Goal: Information Seeking & Learning: Check status

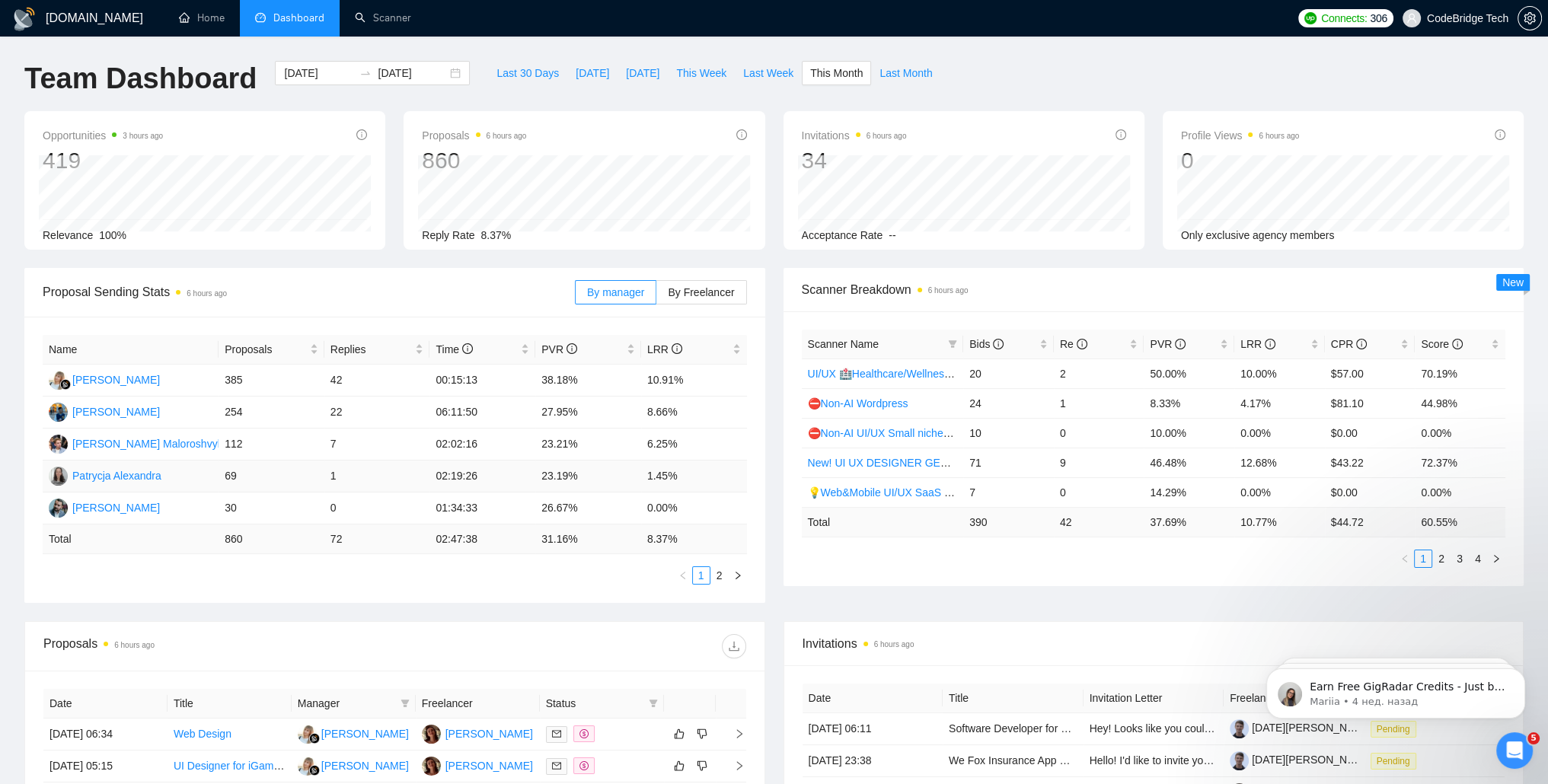
click at [575, 479] on td "23.19%" at bounding box center [588, 476] width 106 height 32
click at [645, 478] on td "1.45%" at bounding box center [694, 476] width 106 height 32
click at [658, 483] on td "1.45%" at bounding box center [694, 476] width 106 height 32
drag, startPoint x: 643, startPoint y: 412, endPoint x: 684, endPoint y: 410, distance: 41.0
click at [684, 410] on td "8.66%" at bounding box center [694, 412] width 106 height 32
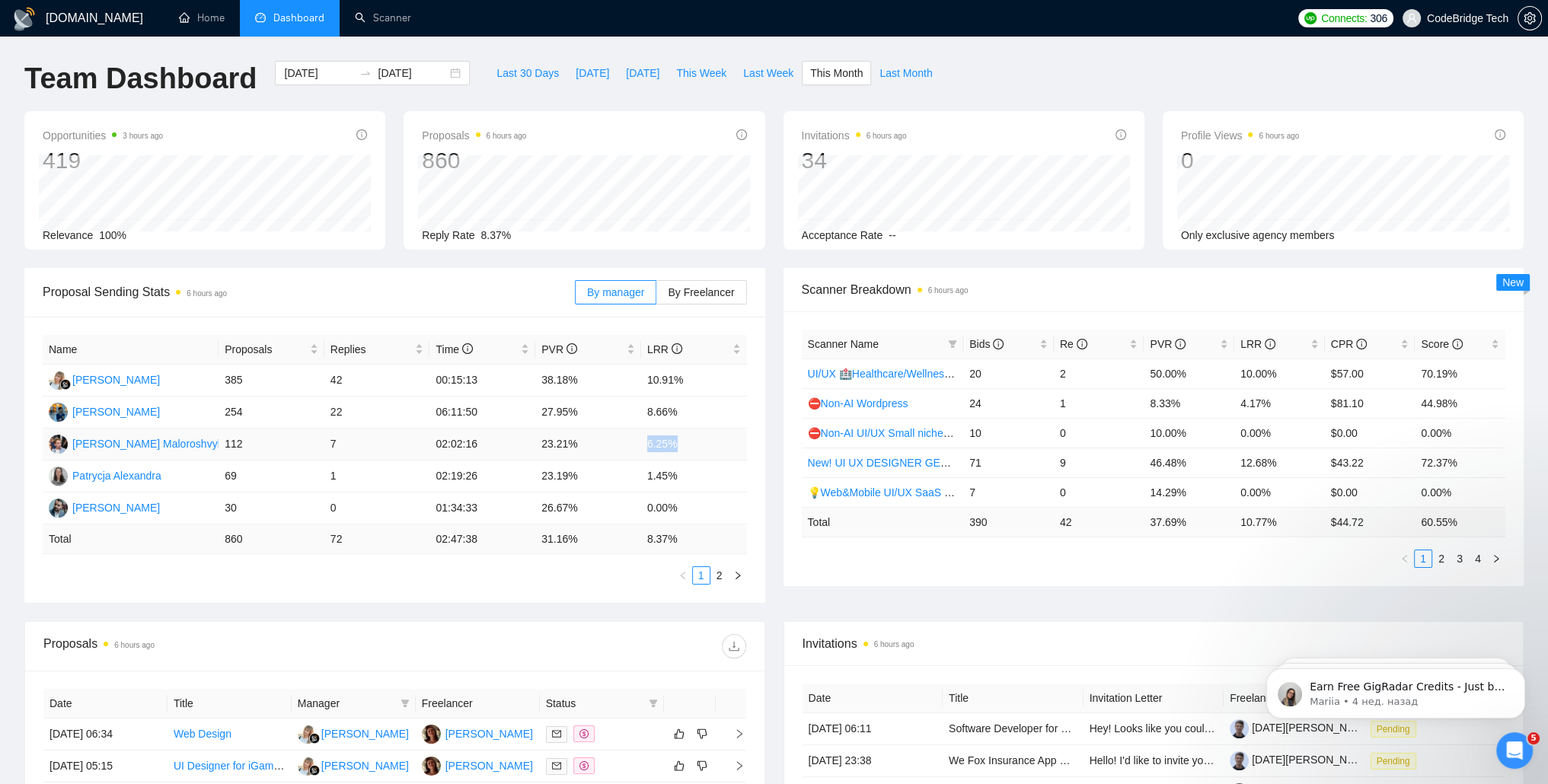
drag, startPoint x: 684, startPoint y: 410, endPoint x: 680, endPoint y: 445, distance: 35.2
click at [680, 445] on tr "[PERSON_NAME] 112 7 02:02:16 23.21% 6.25%" at bounding box center [395, 444] width 704 height 32
click at [679, 445] on td "6.25%" at bounding box center [694, 444] width 106 height 32
drag, startPoint x: 643, startPoint y: 446, endPoint x: 707, endPoint y: 442, distance: 64.1
click at [707, 442] on td "6.25%" at bounding box center [694, 444] width 106 height 32
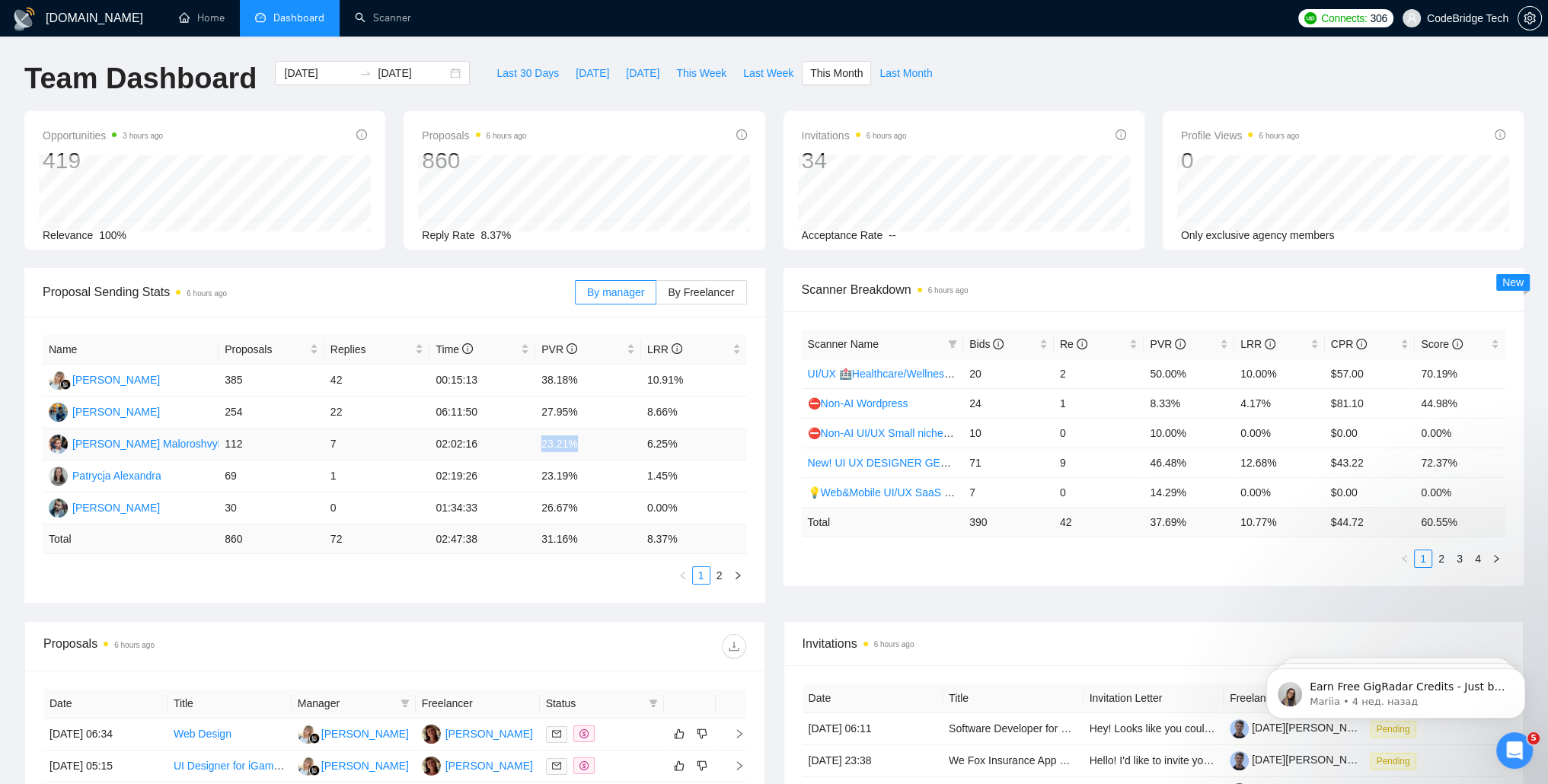
drag, startPoint x: 545, startPoint y: 441, endPoint x: 612, endPoint y: 441, distance: 67.0
click at [612, 441] on td "23.21%" at bounding box center [588, 444] width 106 height 32
drag, startPoint x: 612, startPoint y: 441, endPoint x: 602, endPoint y: 405, distance: 37.4
click at [602, 405] on td "27.95%" at bounding box center [588, 412] width 106 height 32
drag, startPoint x: 602, startPoint y: 405, endPoint x: 715, endPoint y: 409, distance: 113.1
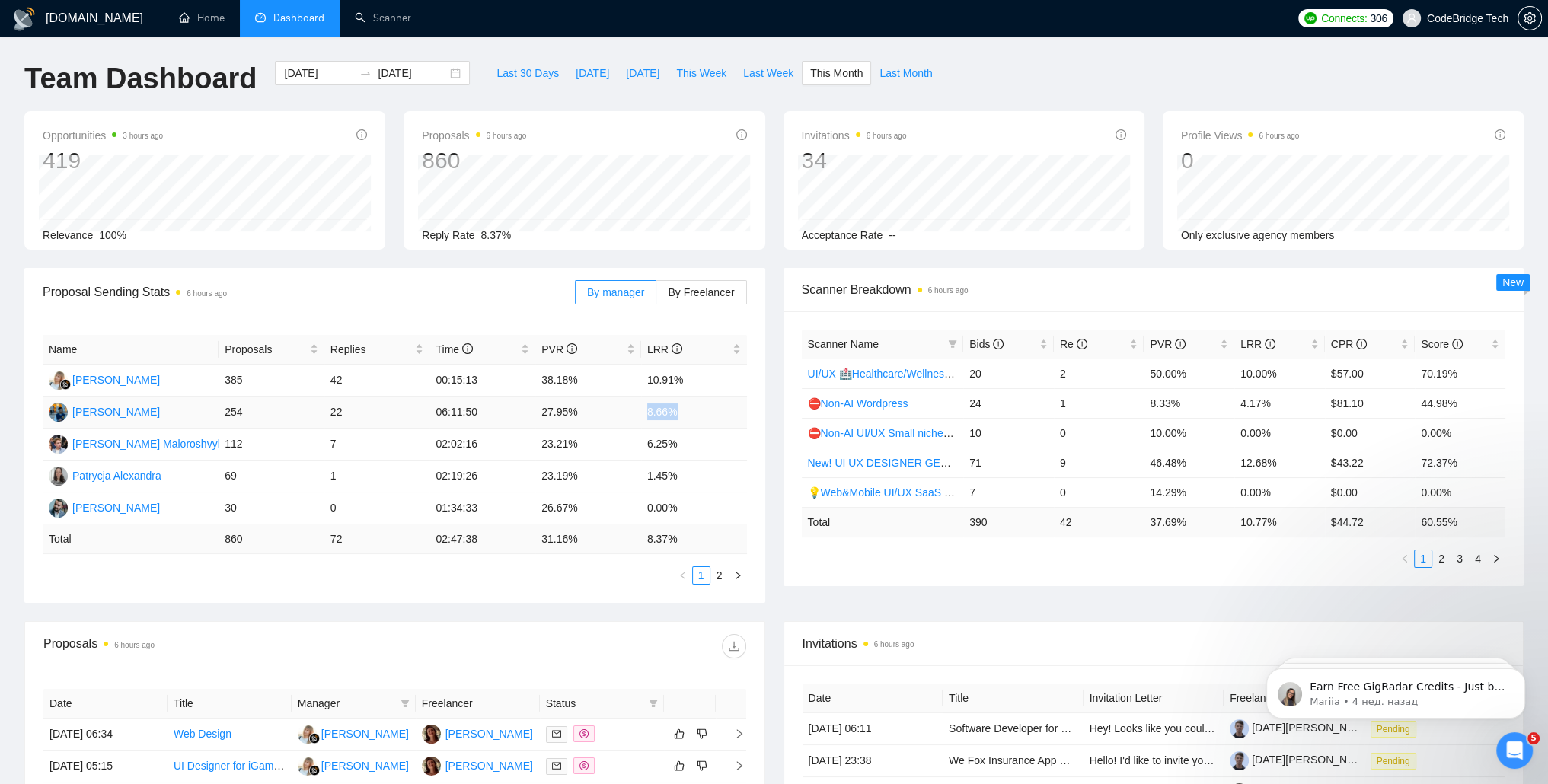
click at [715, 409] on td "8.66%" at bounding box center [694, 412] width 106 height 32
drag, startPoint x: 715, startPoint y: 409, endPoint x: 761, endPoint y: 451, distance: 62.3
click at [759, 450] on div "Name Proposals Replies Time PVR LRR [PERSON_NAME] 385 42 00:15:13 38.18% 10.91%…" at bounding box center [395, 460] width 741 height 286
click at [521, 77] on span "Last 30 Days" at bounding box center [527, 72] width 62 height 17
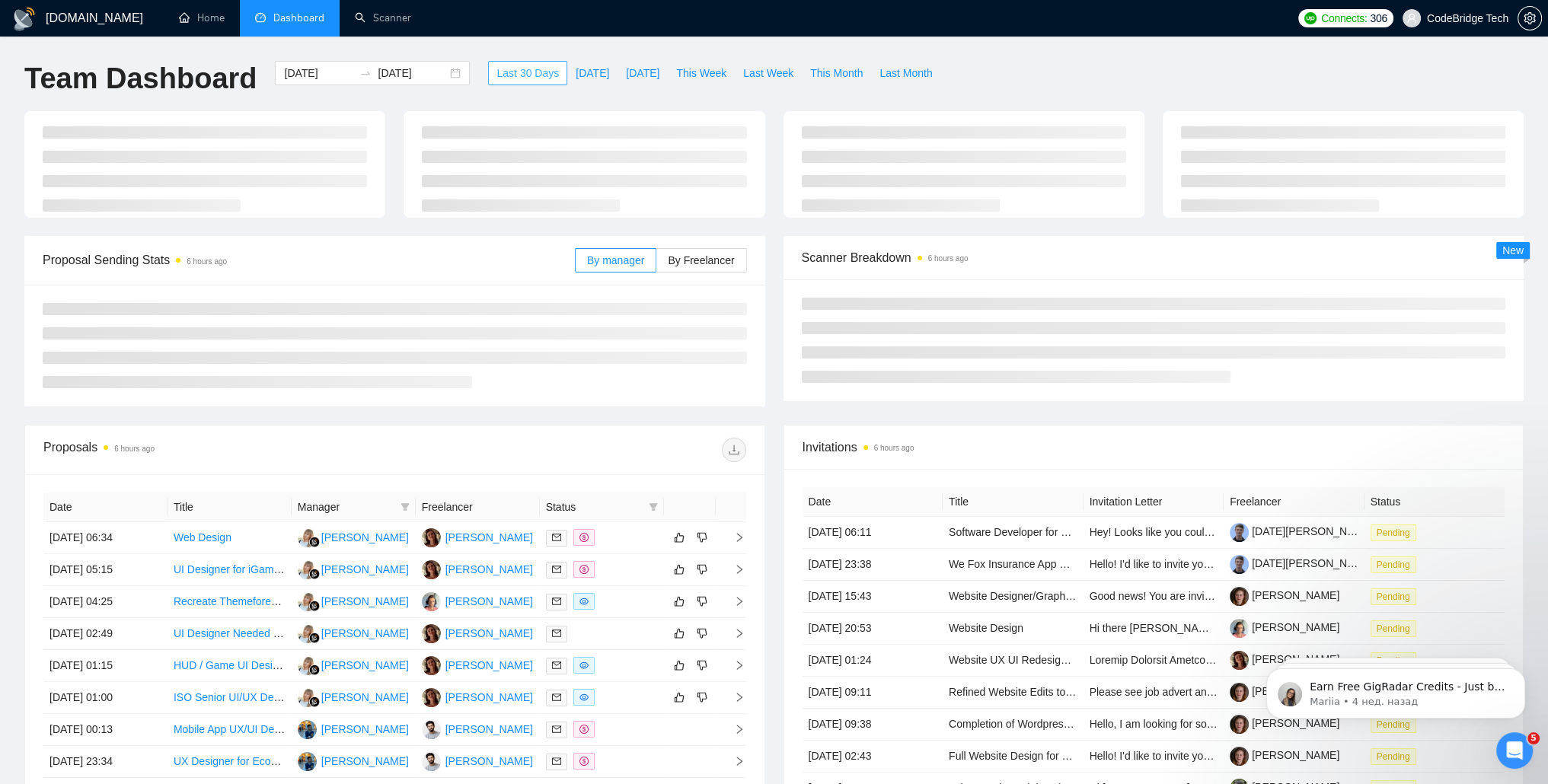
type input "[DATE]"
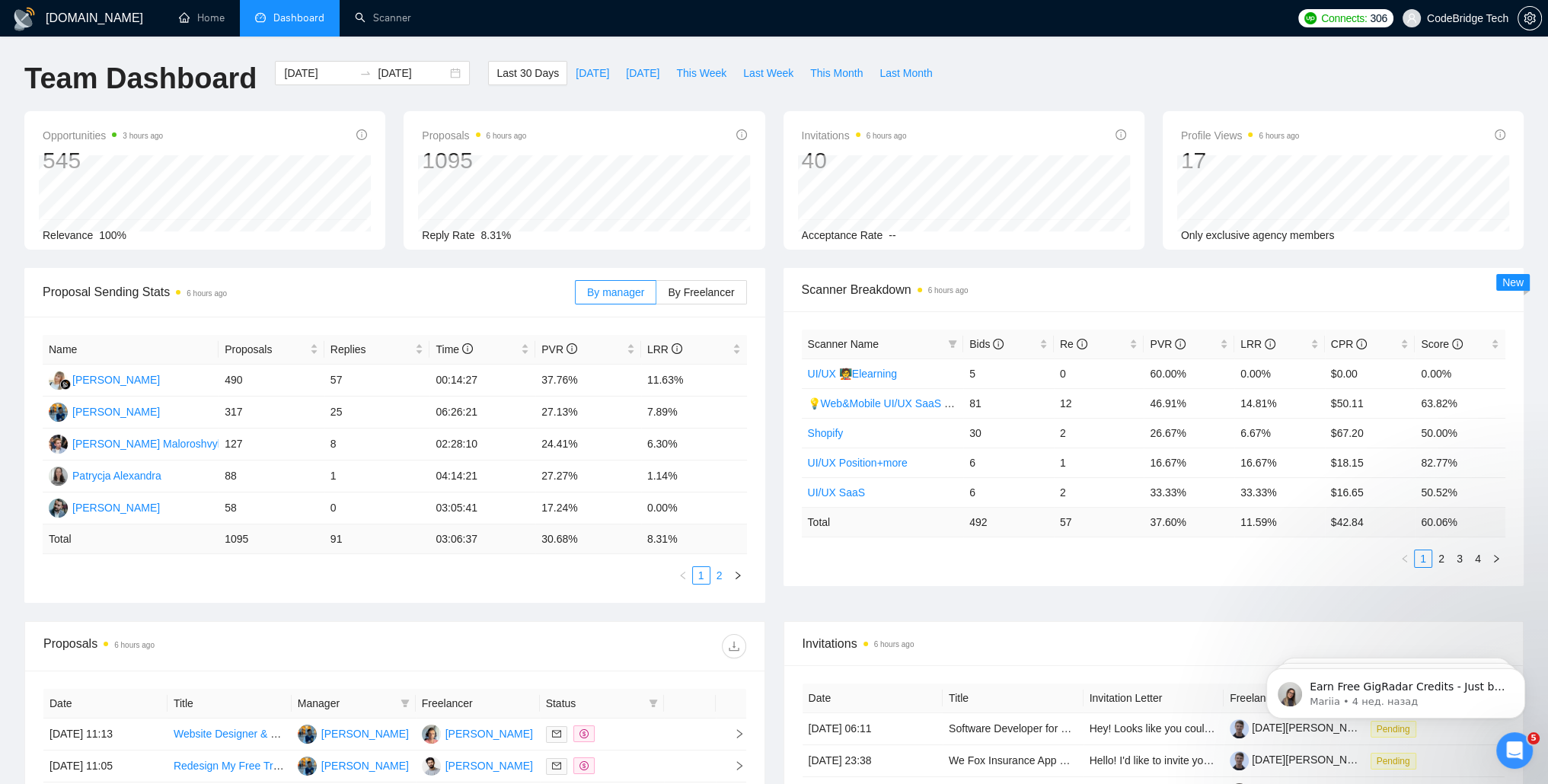
click at [721, 581] on link "2" at bounding box center [719, 574] width 17 height 17
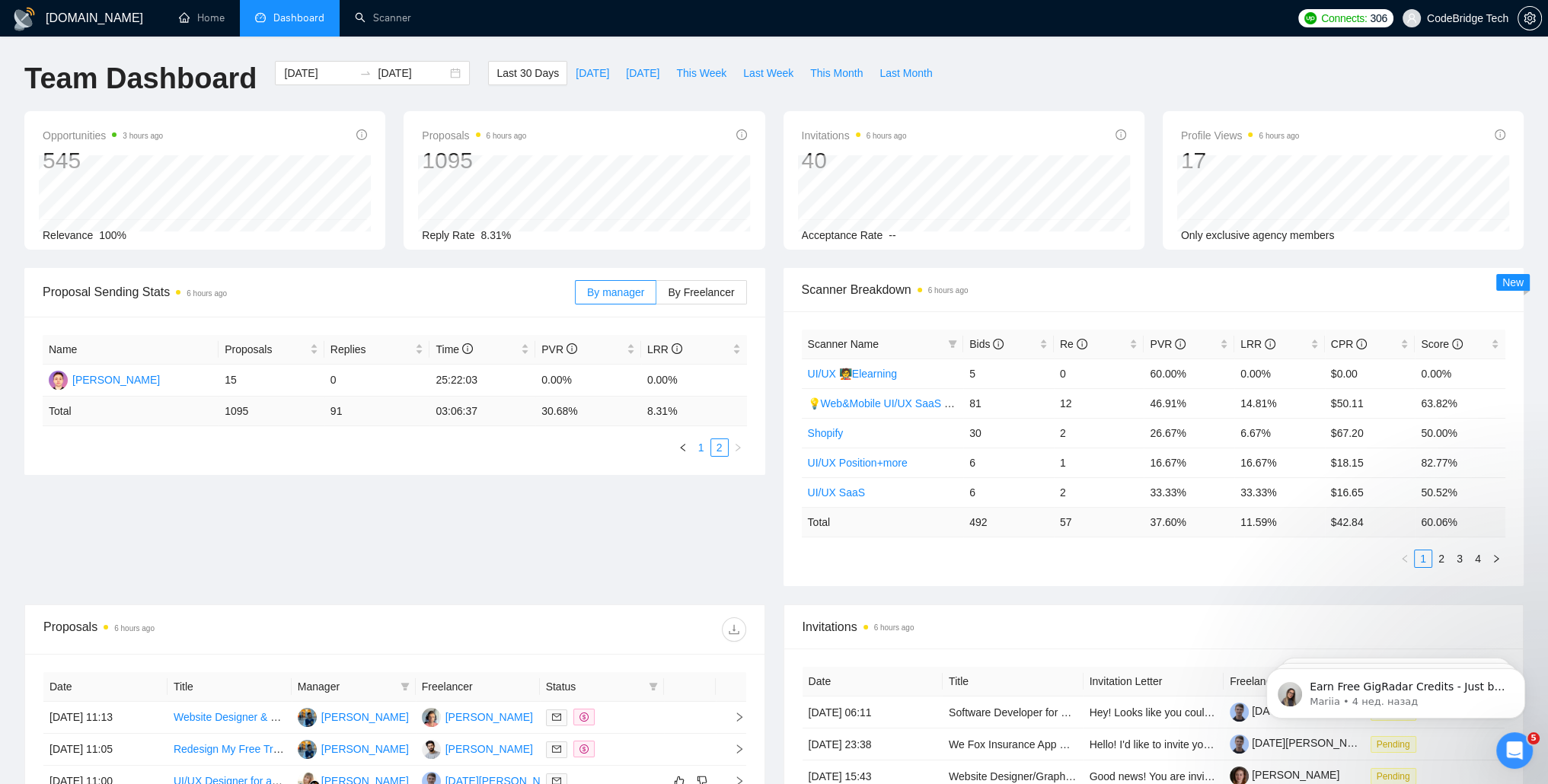
click at [700, 448] on link "1" at bounding box center [701, 447] width 17 height 17
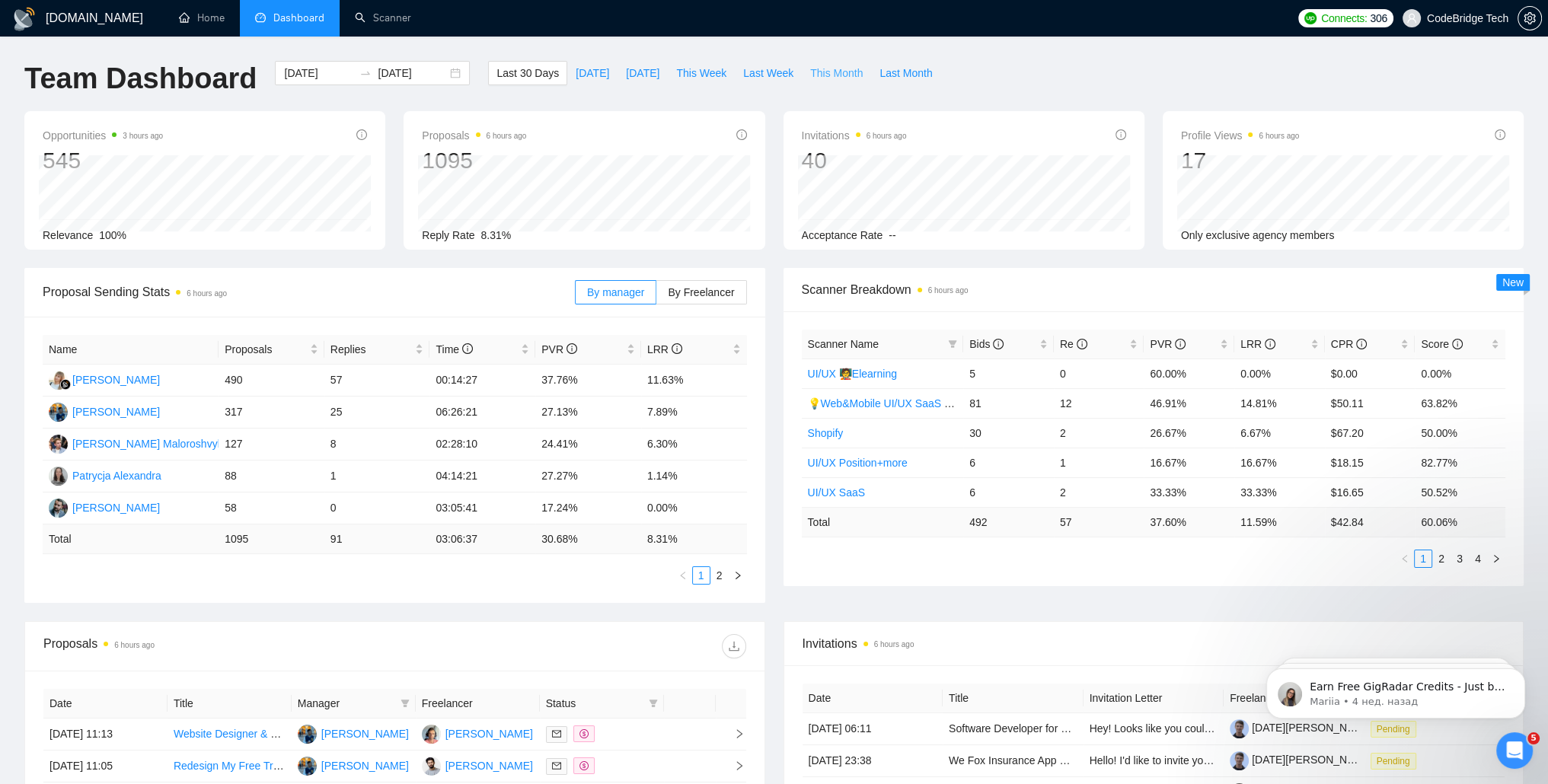
click at [816, 73] on span "This Month" at bounding box center [836, 72] width 52 height 17
type input "[DATE]"
click at [891, 75] on span "Last Month" at bounding box center [906, 72] width 52 height 17
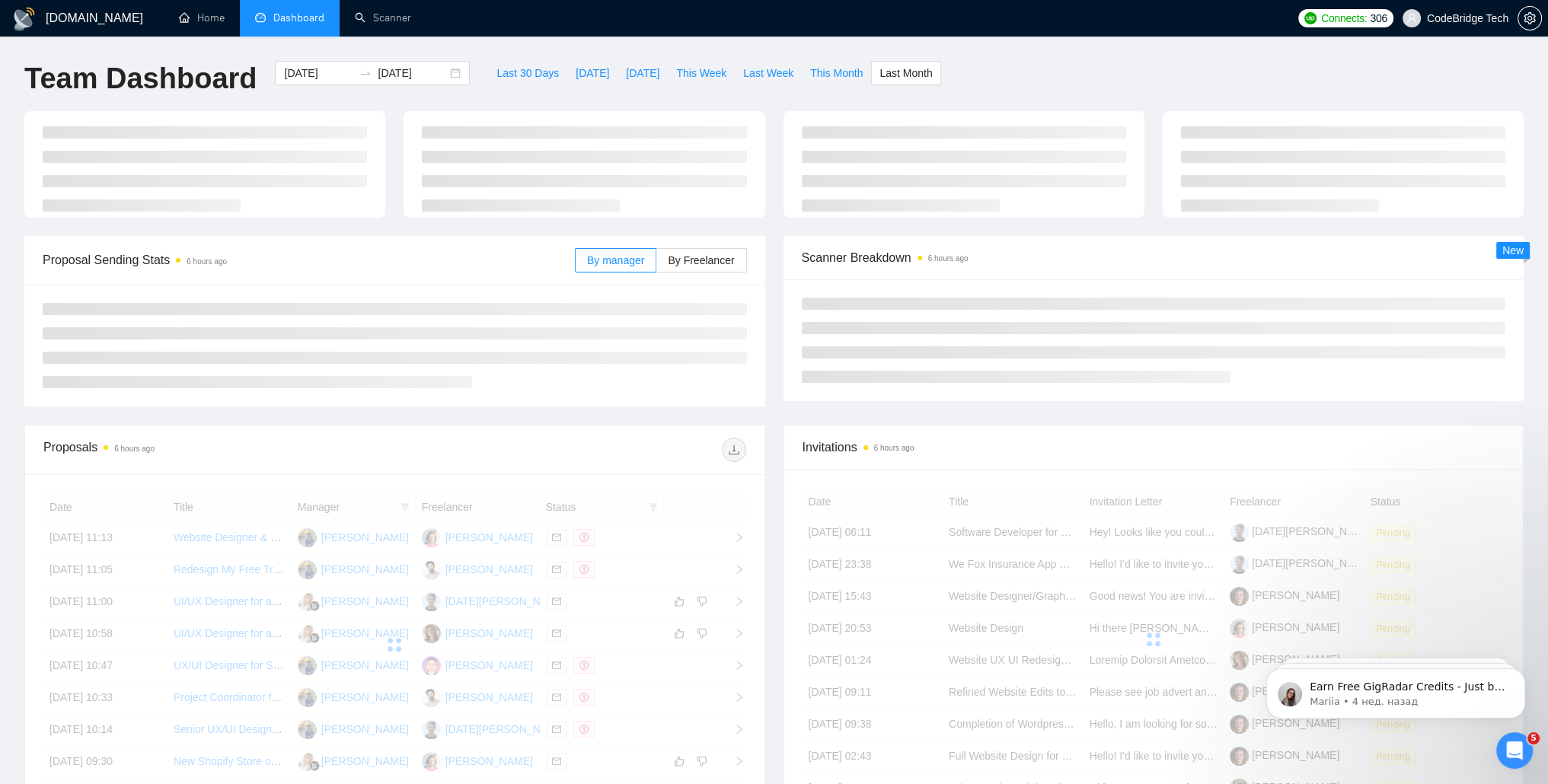
type input "[DATE]"
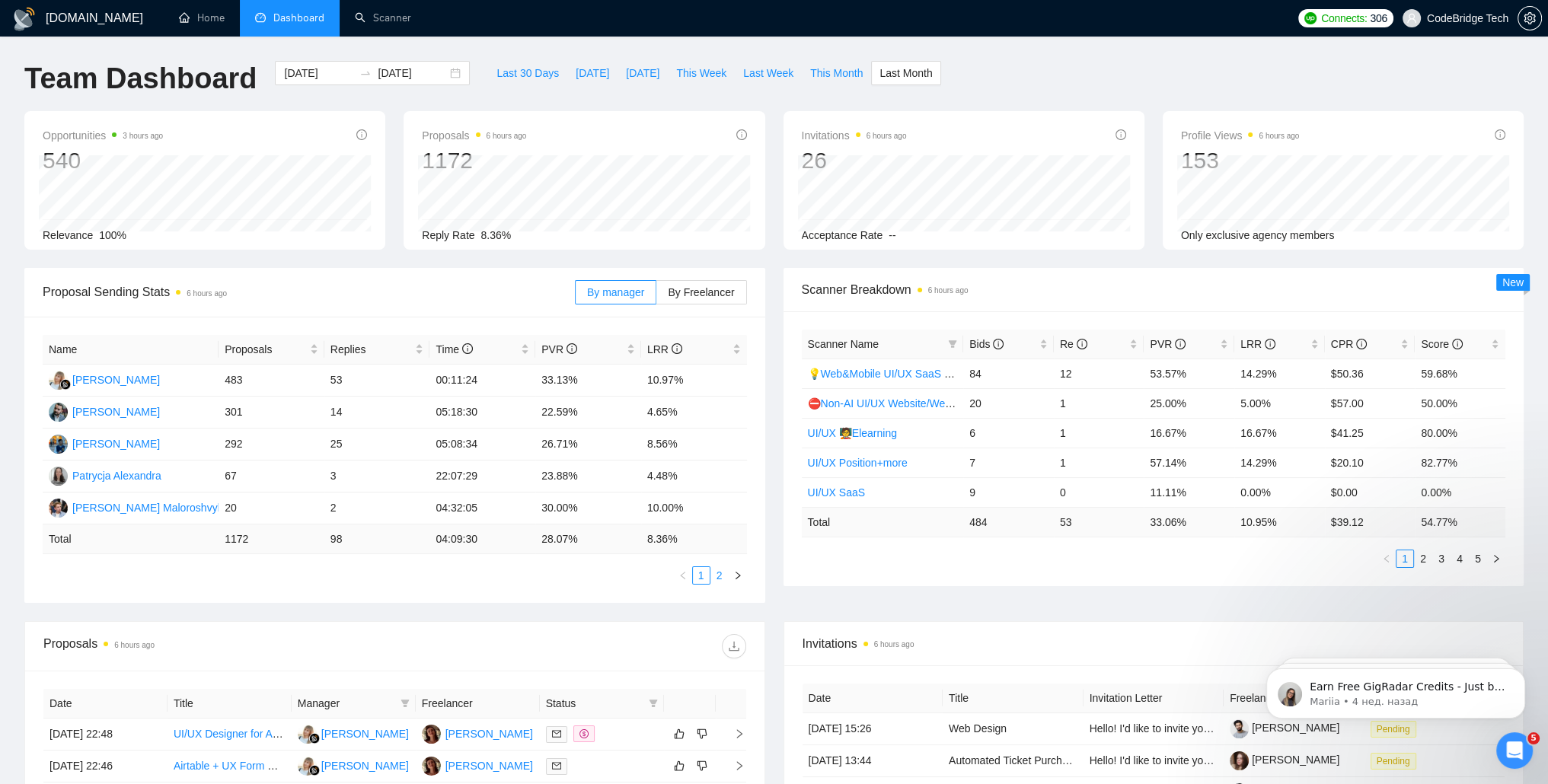
click at [723, 581] on link "2" at bounding box center [719, 574] width 17 height 17
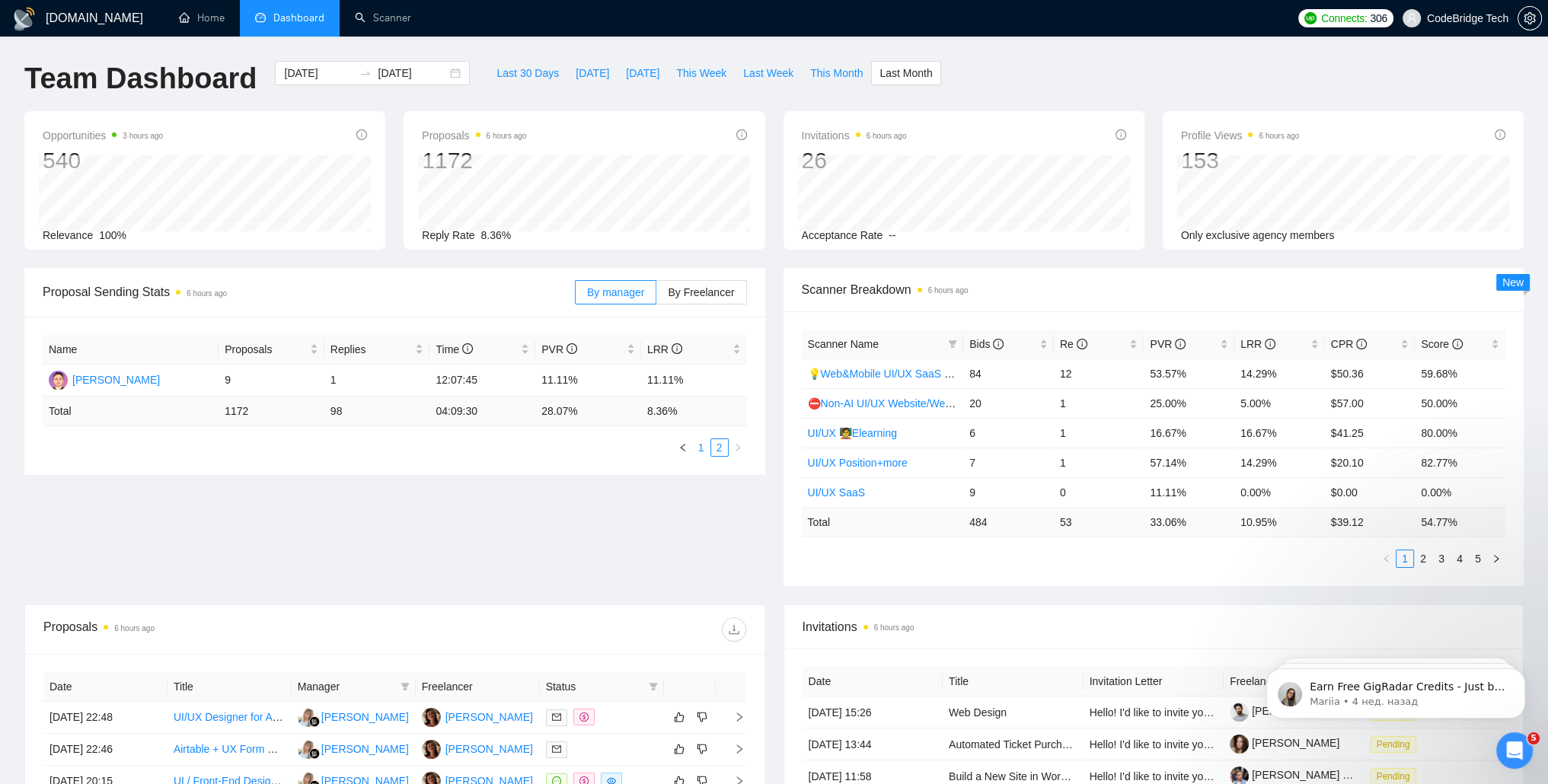
click at [703, 451] on link "1" at bounding box center [701, 447] width 17 height 17
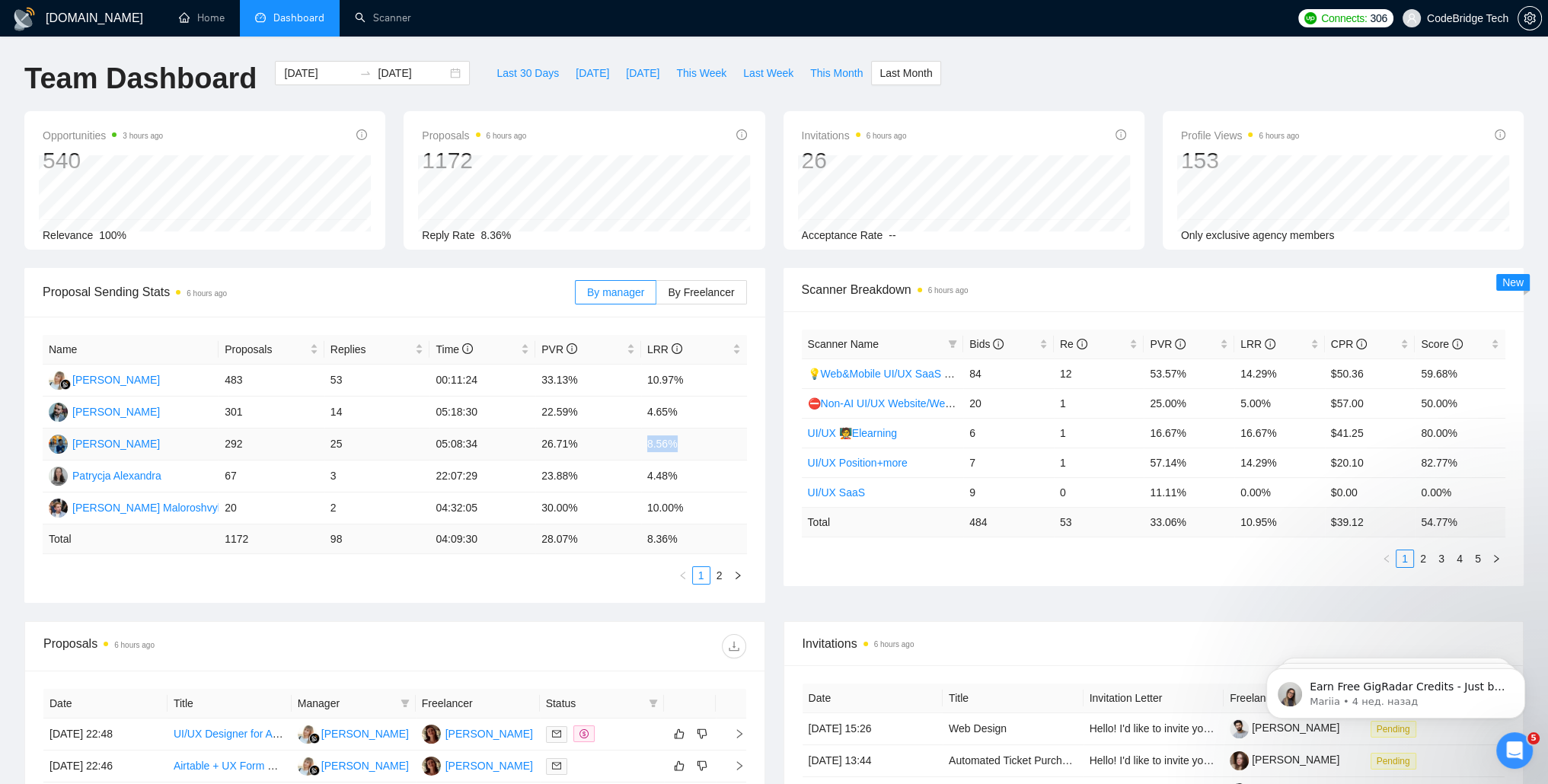
drag, startPoint x: 638, startPoint y: 446, endPoint x: 712, endPoint y: 444, distance: 74.0
click at [712, 444] on tr "[PERSON_NAME] 292 25 05:08:34 26.71% 8.56%" at bounding box center [395, 444] width 704 height 32
drag, startPoint x: 712, startPoint y: 444, endPoint x: 701, endPoint y: 478, distance: 35.7
click at [701, 478] on tr "Patrycja Alexandra 67 3 22:07:29 23.88% 4.48%" at bounding box center [395, 476] width 704 height 32
drag, startPoint x: 701, startPoint y: 478, endPoint x: 685, endPoint y: 445, distance: 36.7
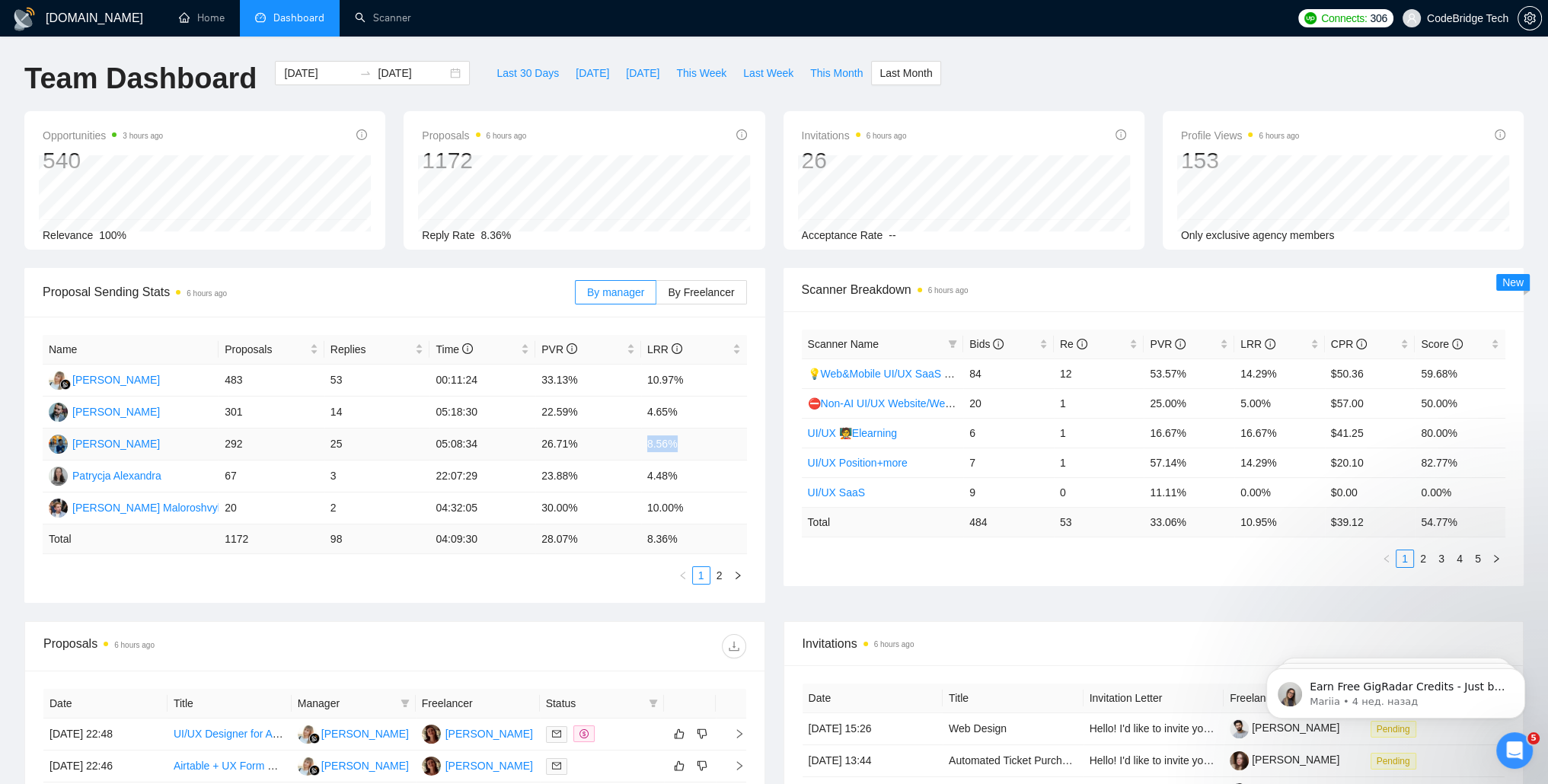
click at [685, 445] on td "8.56%" at bounding box center [694, 444] width 106 height 32
drag, startPoint x: 570, startPoint y: 444, endPoint x: 599, endPoint y: 445, distance: 29.0
click at [599, 445] on tr "[PERSON_NAME] 292 25 05:08:34 26.71% 8.56%" at bounding box center [395, 444] width 704 height 32
drag, startPoint x: 599, startPoint y: 445, endPoint x: 685, endPoint y: 478, distance: 92.1
click at [685, 478] on tr "Patrycja Alexandra 67 3 22:07:29 23.88% 4.48%" at bounding box center [395, 476] width 704 height 32
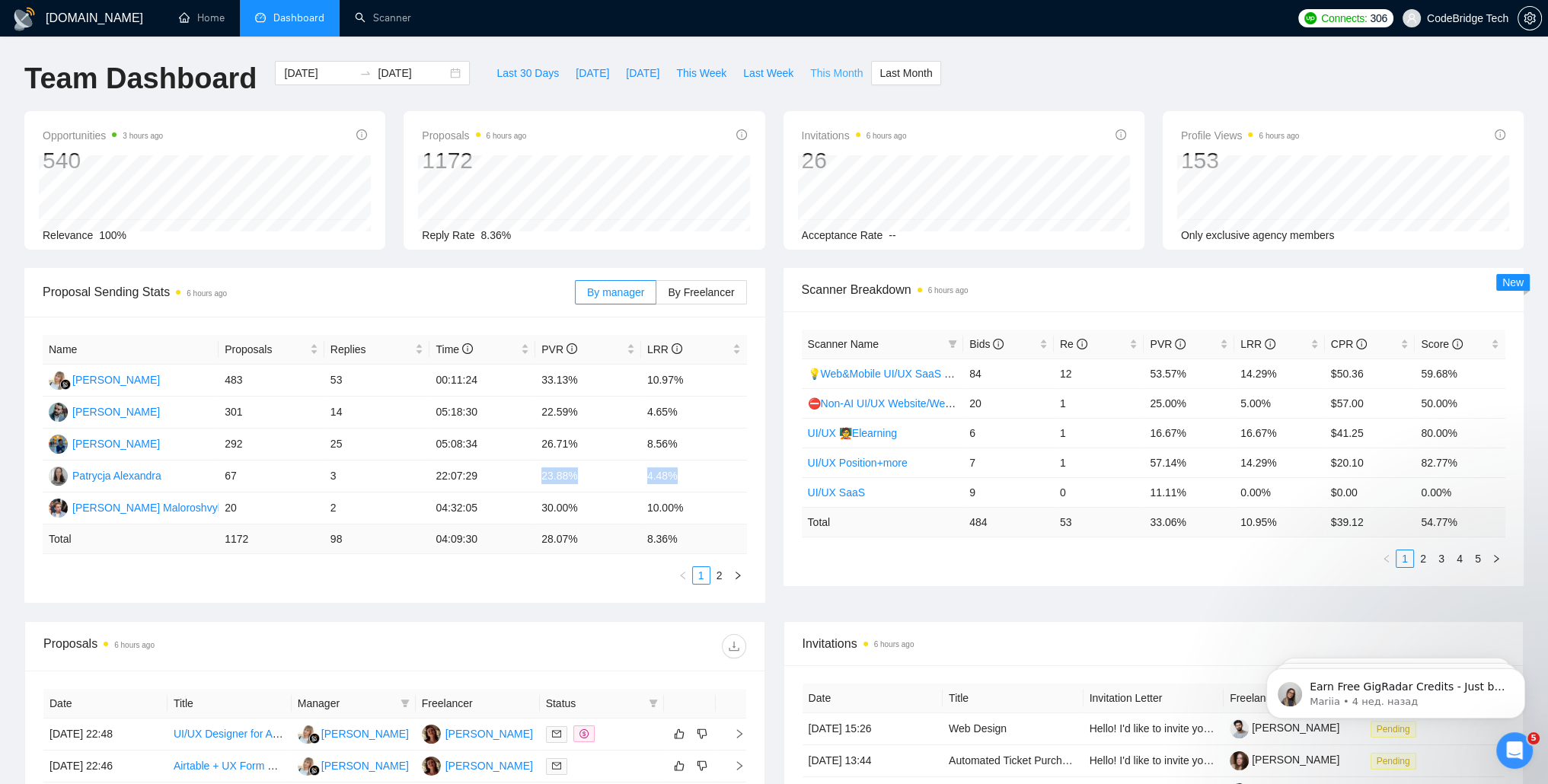
click at [826, 76] on span "This Month" at bounding box center [836, 72] width 52 height 17
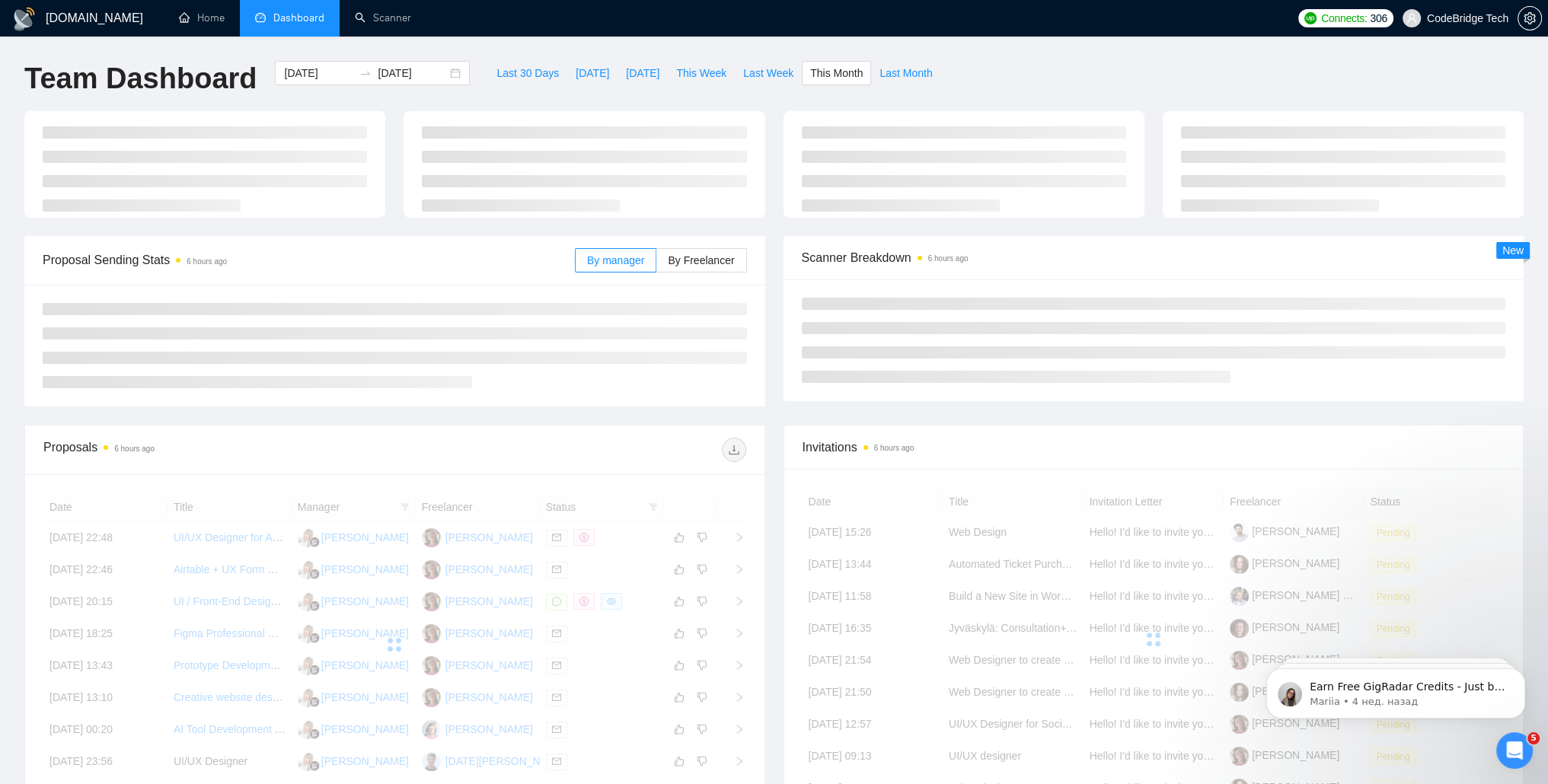
type input "[DATE]"
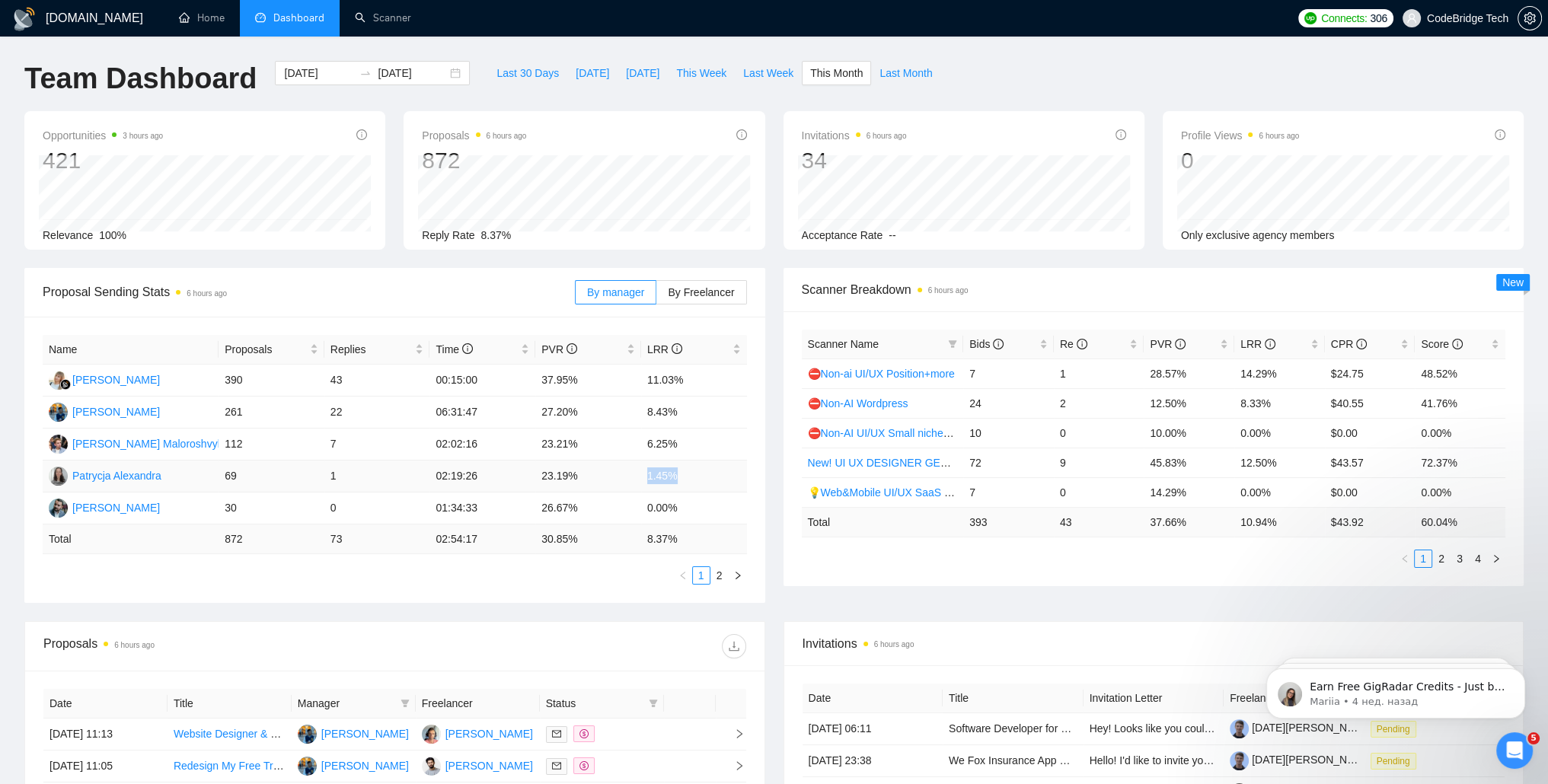
drag, startPoint x: 642, startPoint y: 476, endPoint x: 697, endPoint y: 479, distance: 55.1
click at [697, 479] on td "1.45%" at bounding box center [694, 476] width 106 height 32
drag, startPoint x: 542, startPoint y: 478, endPoint x: 592, endPoint y: 478, distance: 50.0
click at [592, 478] on td "23.19%" at bounding box center [588, 476] width 106 height 32
drag, startPoint x: 228, startPoint y: 481, endPoint x: 381, endPoint y: 481, distance: 153.0
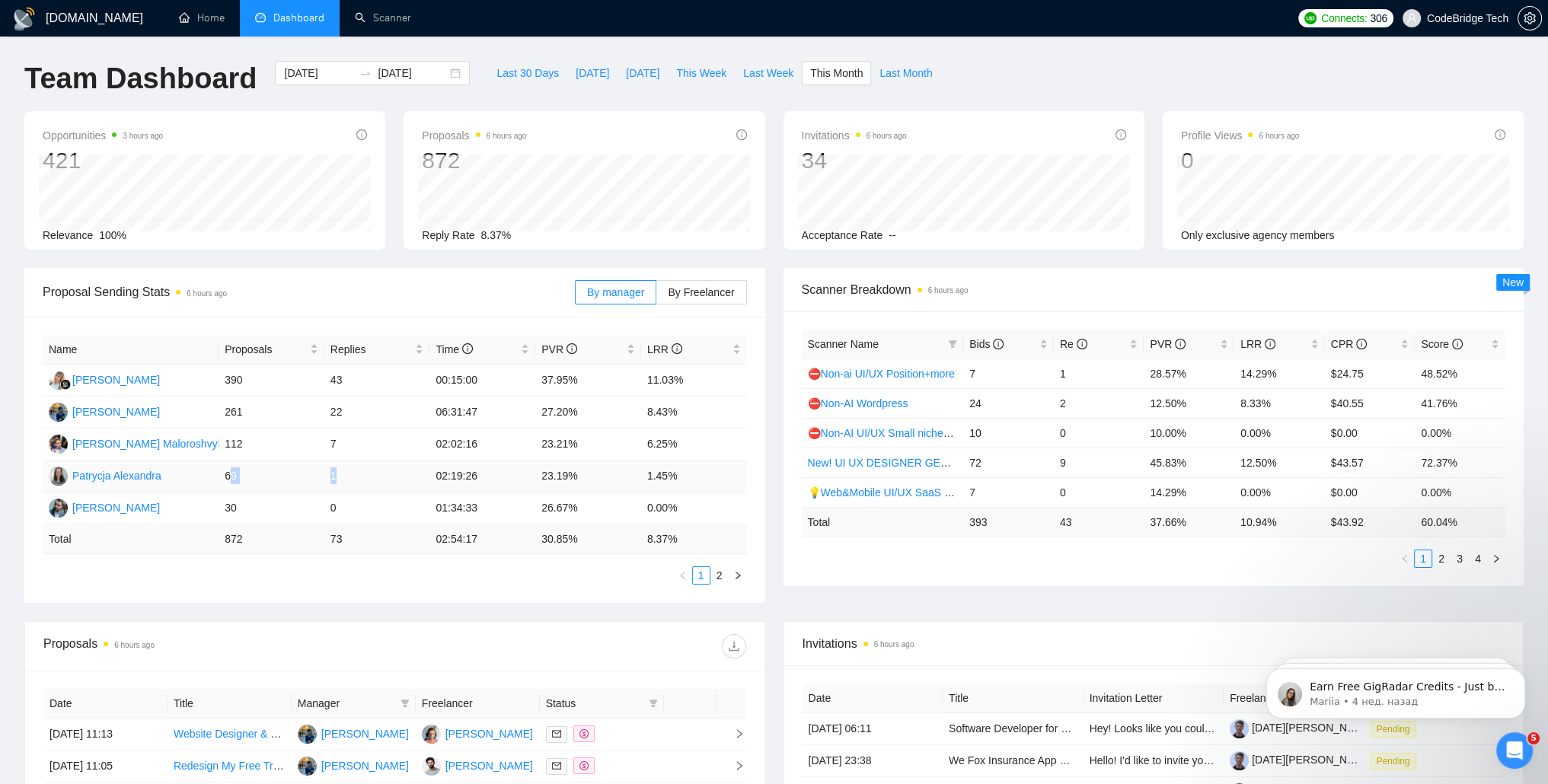
click at [381, 481] on tr "Patrycja [PERSON_NAME] 69 1 02:19:26 23.19% 1.45%" at bounding box center [395, 476] width 704 height 32
drag, startPoint x: 381, startPoint y: 481, endPoint x: 370, endPoint y: 489, distance: 13.6
click at [371, 488] on td "1" at bounding box center [377, 476] width 106 height 32
click at [329, 478] on td "1" at bounding box center [377, 476] width 106 height 32
drag, startPoint x: 637, startPoint y: 476, endPoint x: 739, endPoint y: 478, distance: 102.0
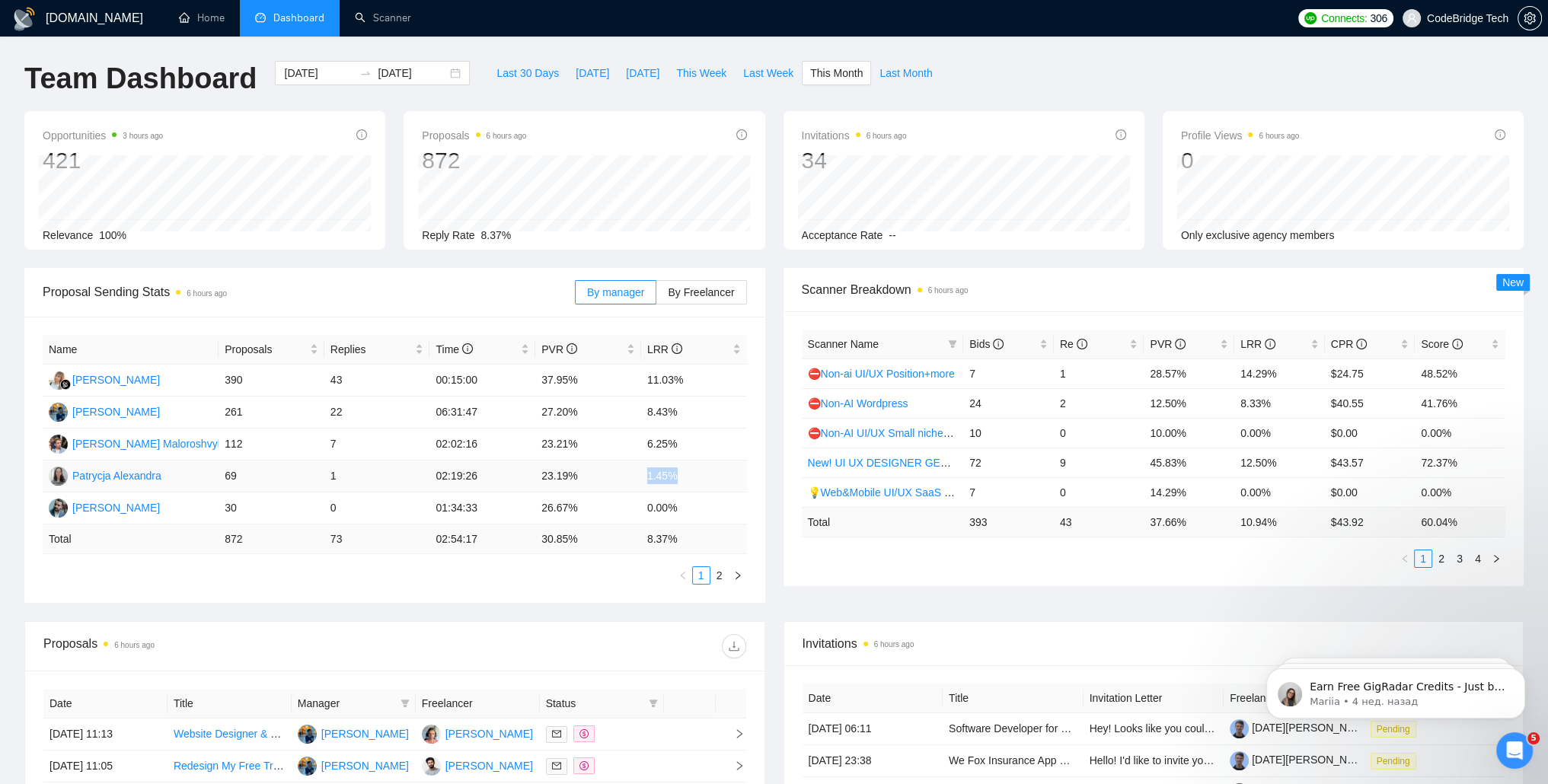
click at [739, 478] on tr "Patrycja [PERSON_NAME] 69 1 02:19:26 23.19% 1.45%" at bounding box center [395, 476] width 704 height 32
drag, startPoint x: 739, startPoint y: 478, endPoint x: 721, endPoint y: 580, distance: 103.6
click at [721, 580] on link "2" at bounding box center [719, 574] width 17 height 17
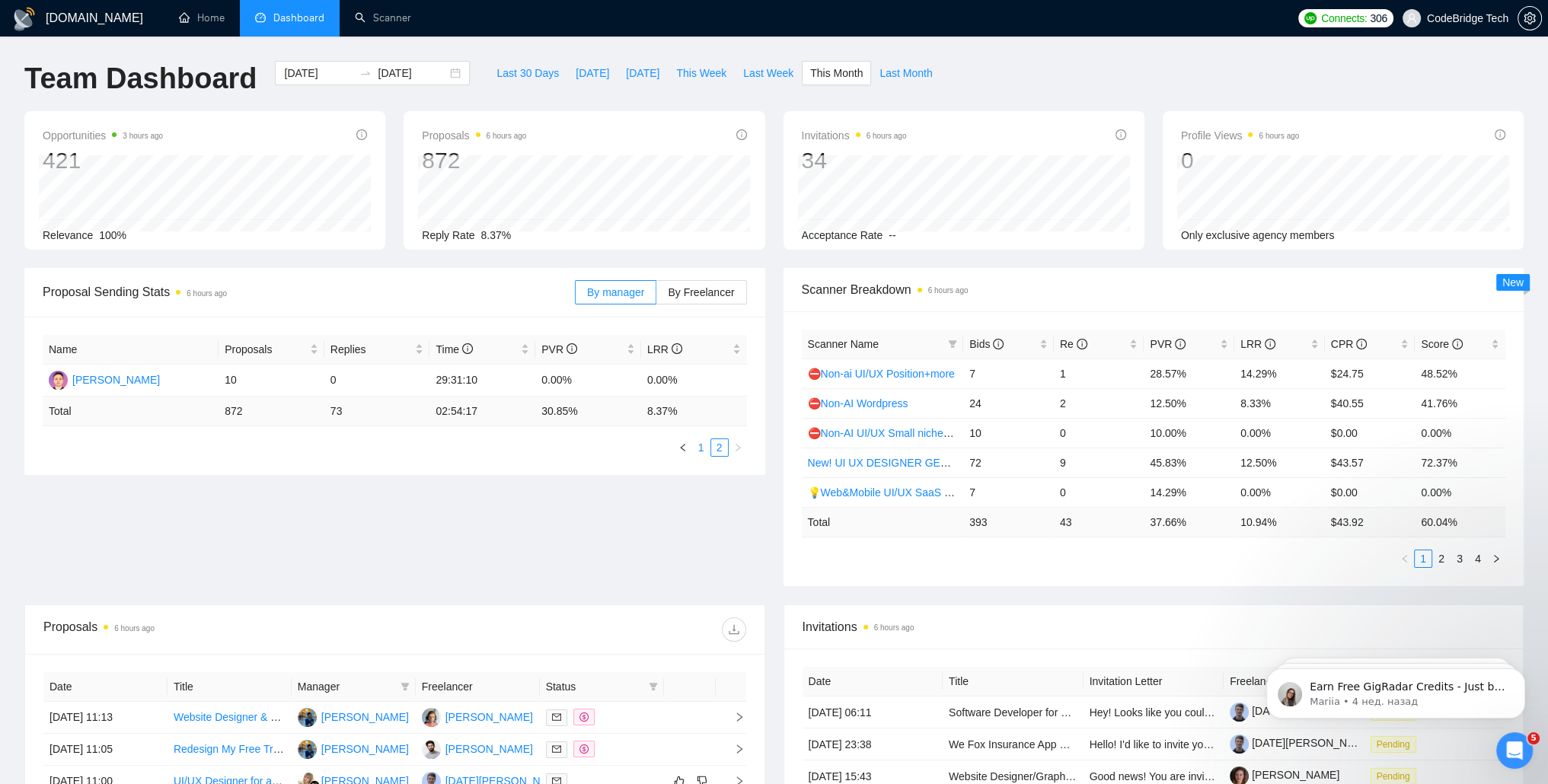
click at [701, 453] on link "1" at bounding box center [701, 447] width 17 height 17
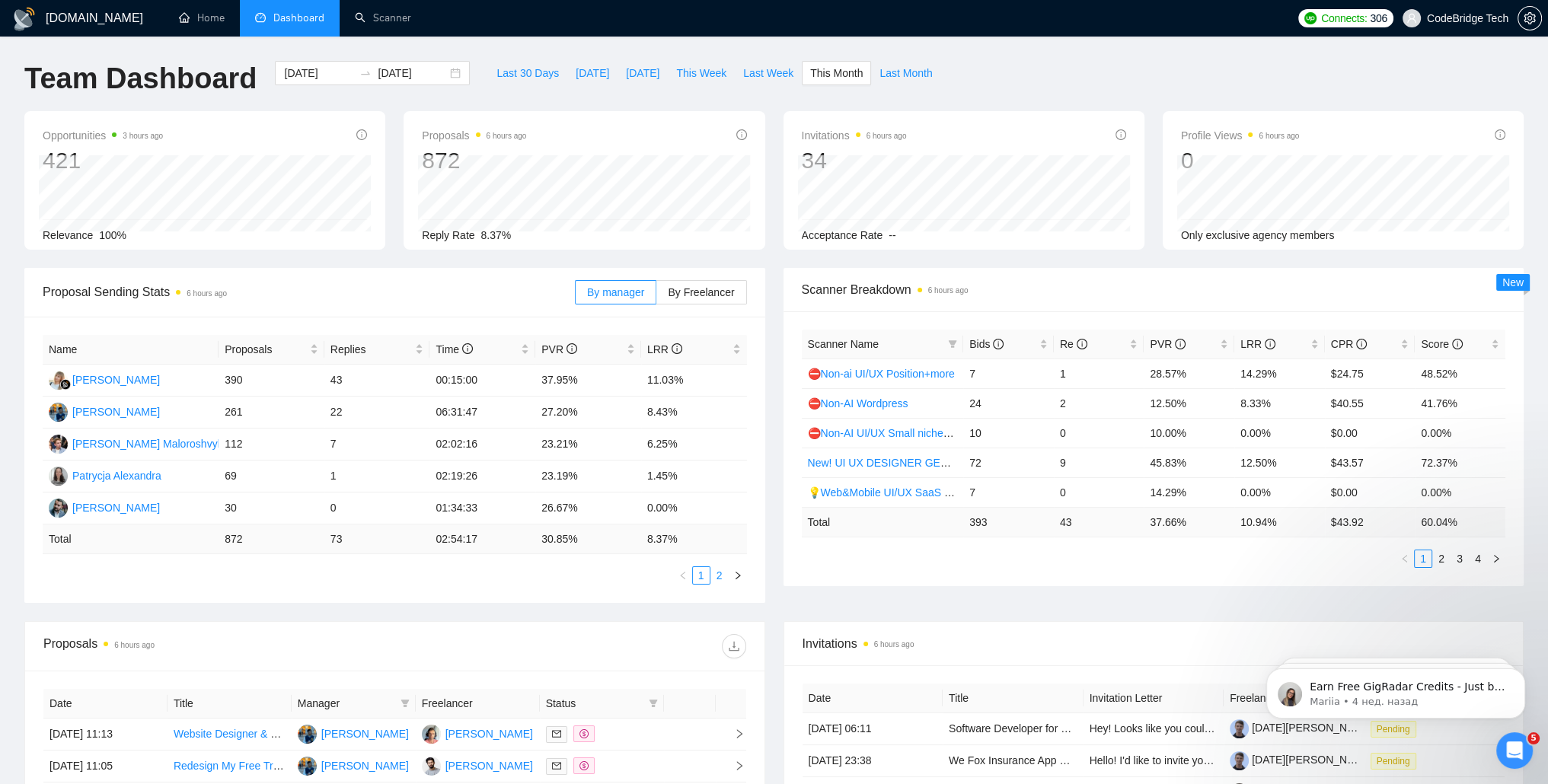
click at [716, 582] on link "2" at bounding box center [719, 574] width 17 height 17
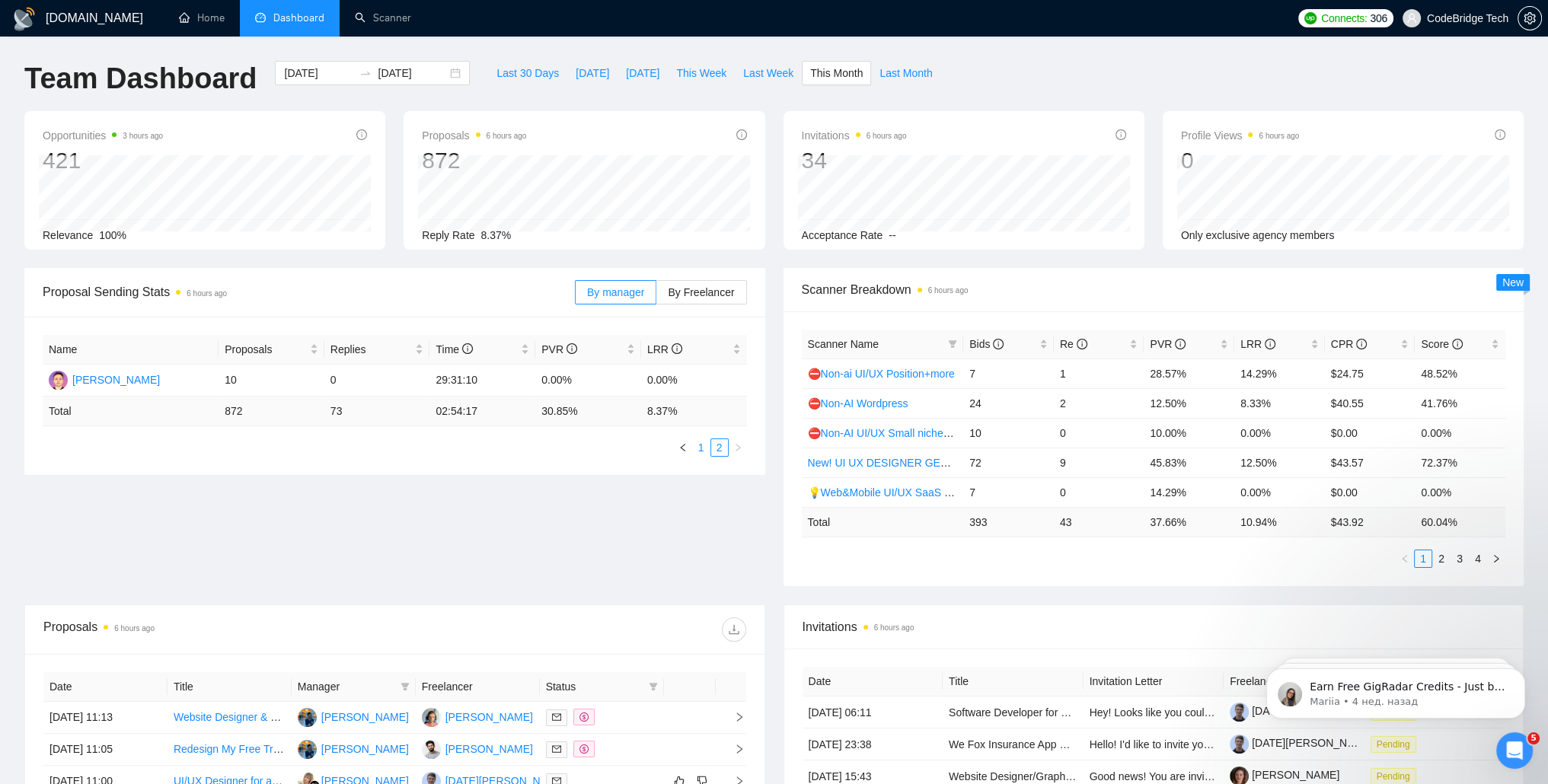
click at [697, 442] on link "1" at bounding box center [701, 447] width 17 height 17
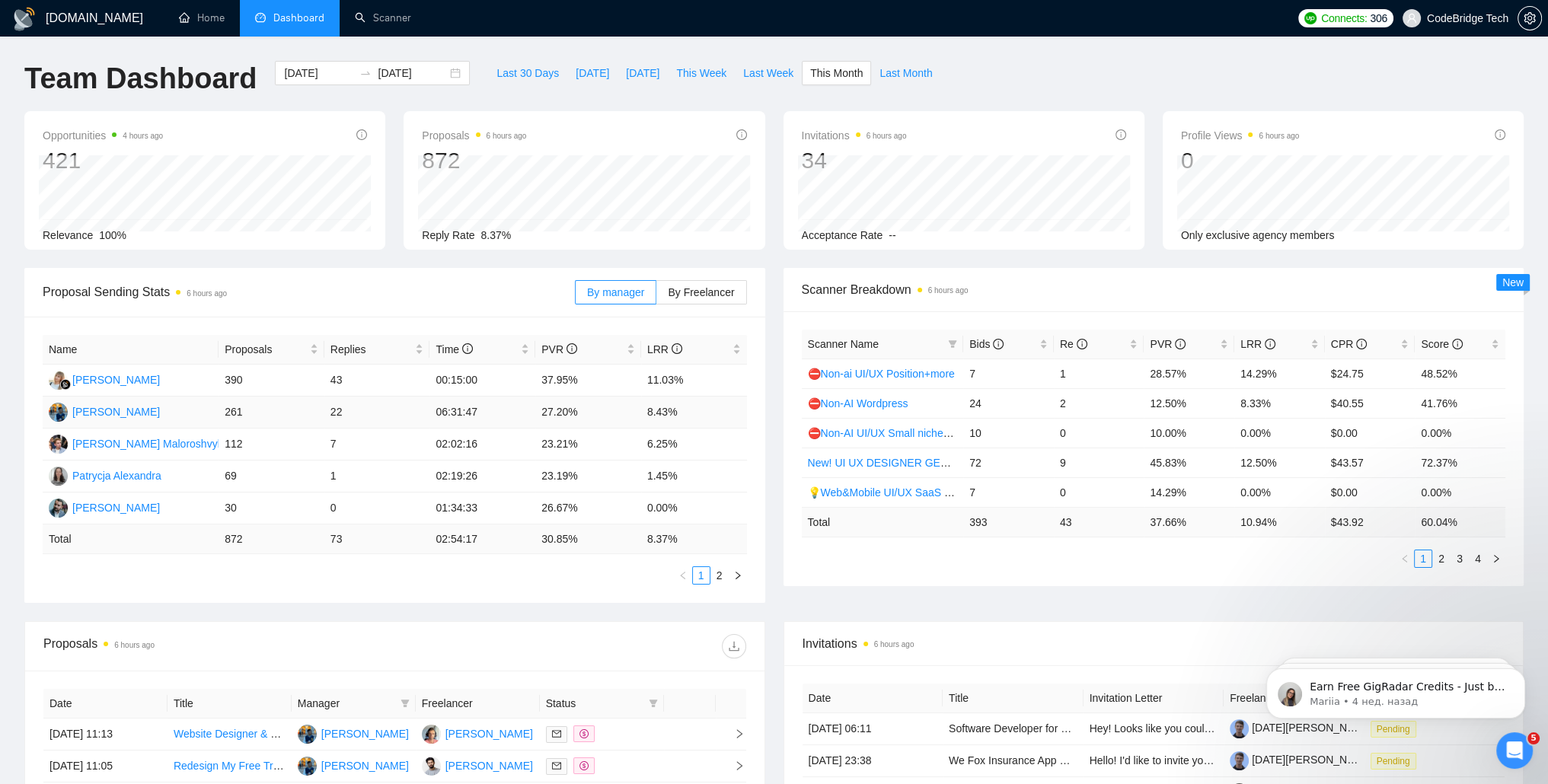
click at [672, 413] on td "8.43%" at bounding box center [694, 412] width 106 height 32
